Goal: Check status: Check status

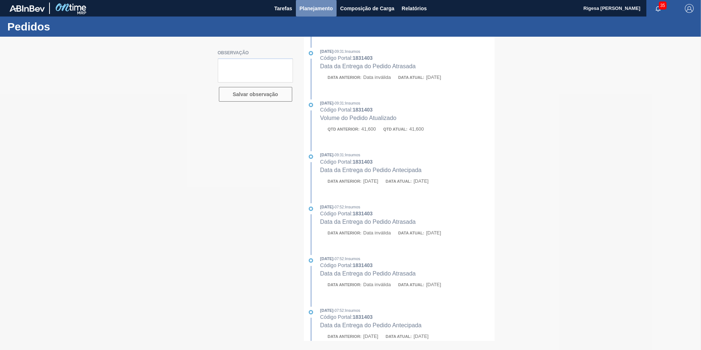
click at [304, 8] on span "Planejamento" at bounding box center [315, 8] width 33 height 9
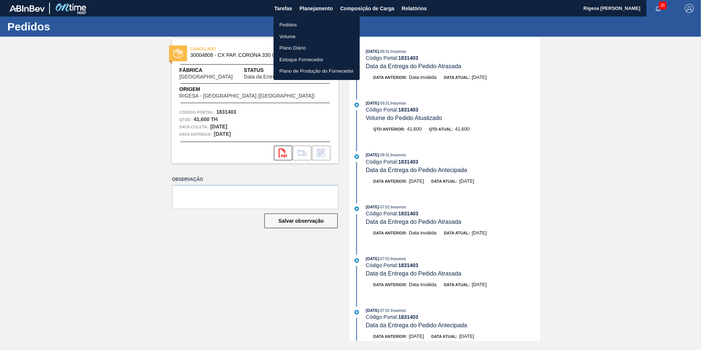
click at [289, 22] on li "Pedidos" at bounding box center [316, 25] width 86 height 12
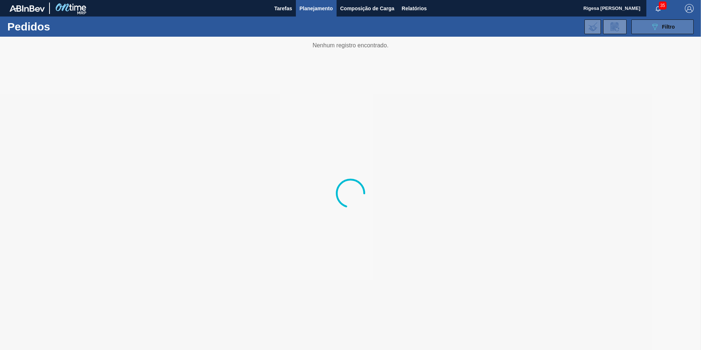
click at [642, 25] on button "089F7B8B-B2A5-4AFE-B5C0-19BA573D28AC Filtro" at bounding box center [662, 26] width 62 height 15
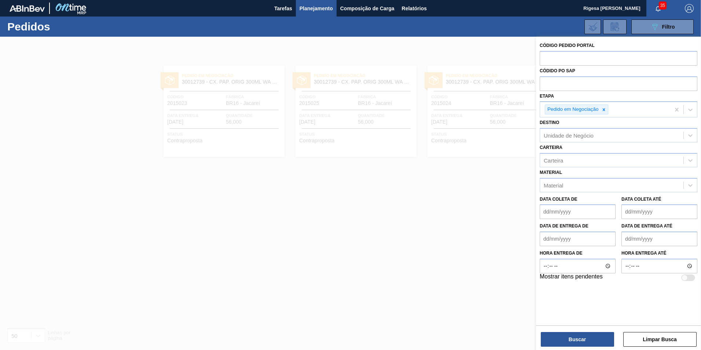
click at [587, 347] on div "Código Pedido Portal Códido PO SAP Etapa Pedido em Negociação Destino Unidade d…" at bounding box center [618, 194] width 165 height 314
click at [581, 337] on button "Buscar" at bounding box center [577, 339] width 73 height 15
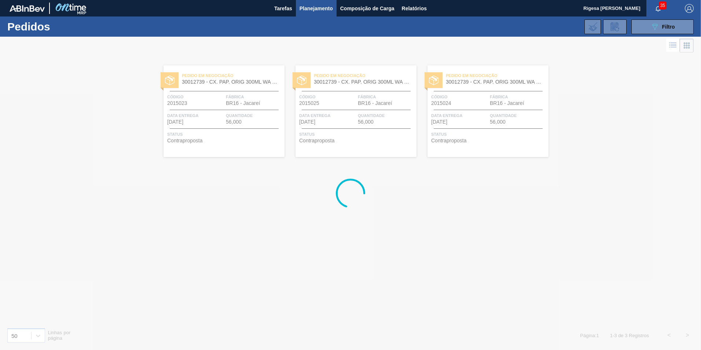
click at [453, 248] on div at bounding box center [350, 193] width 701 height 313
